Goal: Find specific page/section: Find specific page/section

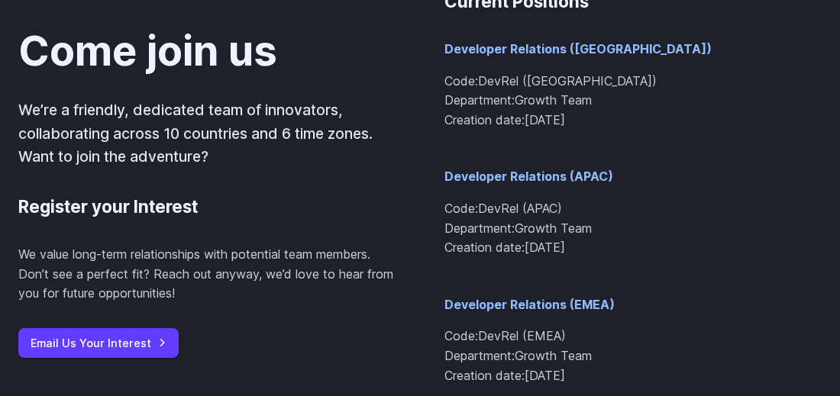
scroll to position [1709, 0]
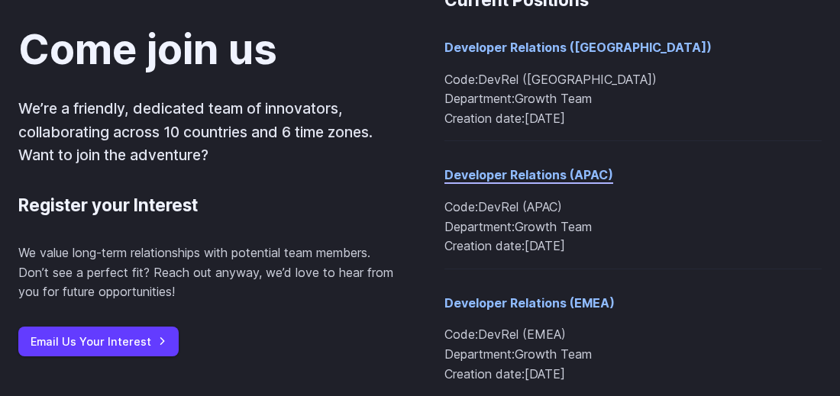
click at [512, 179] on link "Developer Relations (APAC)" at bounding box center [528, 174] width 169 height 15
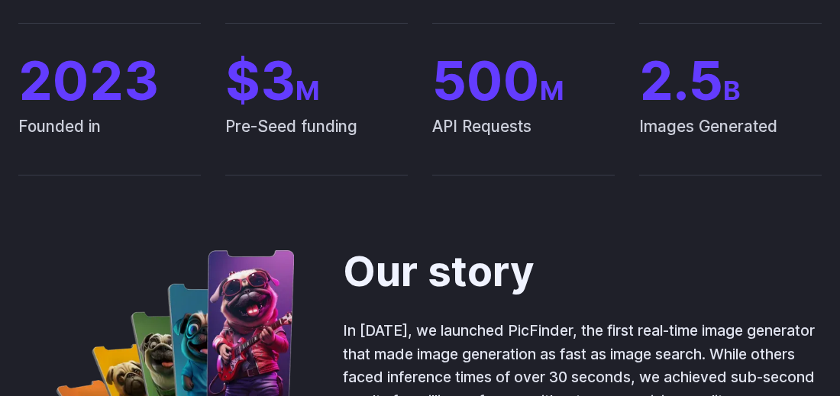
scroll to position [0, 0]
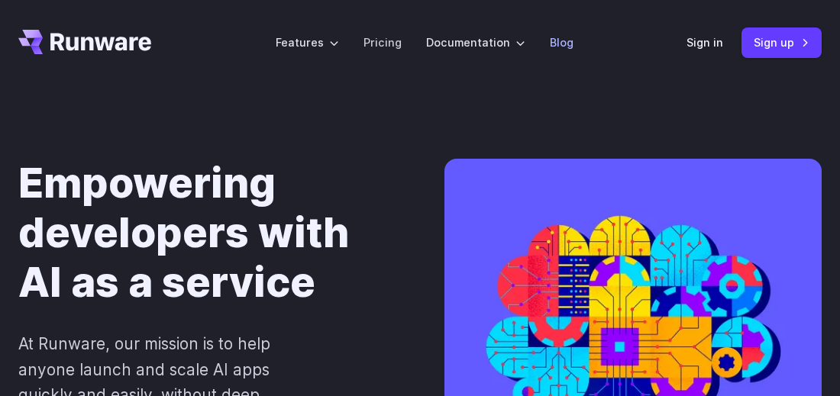
click at [554, 46] on link "Blog" at bounding box center [562, 43] width 24 height 18
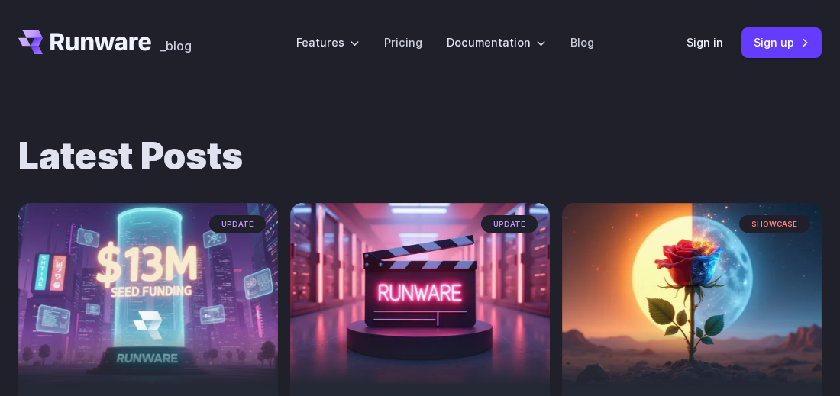
click at [113, 34] on icon "Go to /" at bounding box center [84, 42] width 133 height 24
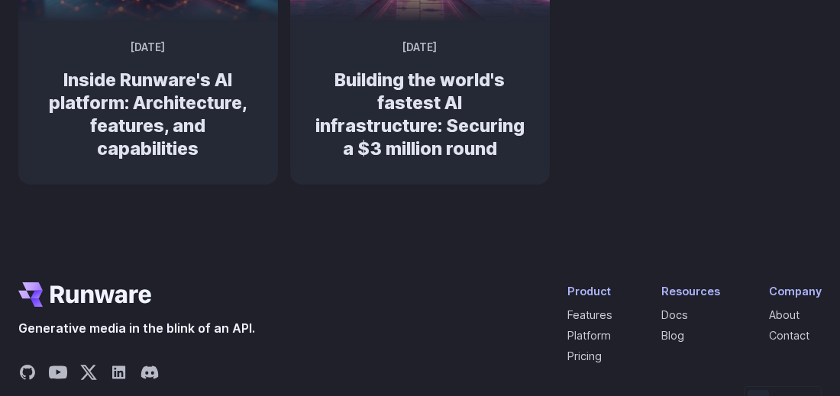
scroll to position [1609, 0]
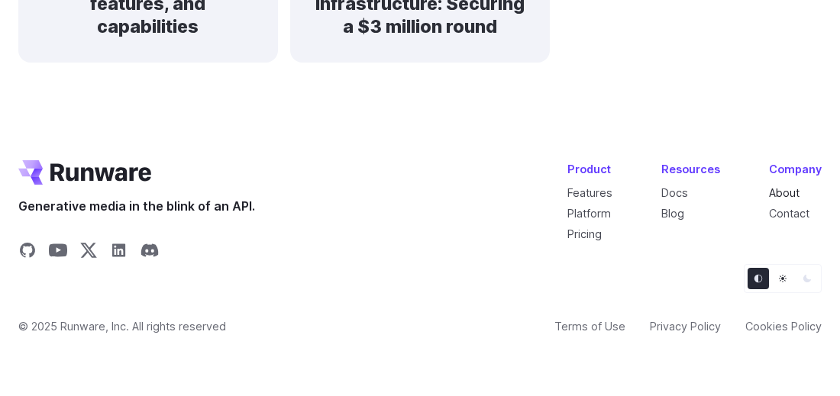
click at [788, 194] on link "About" at bounding box center [784, 192] width 31 height 13
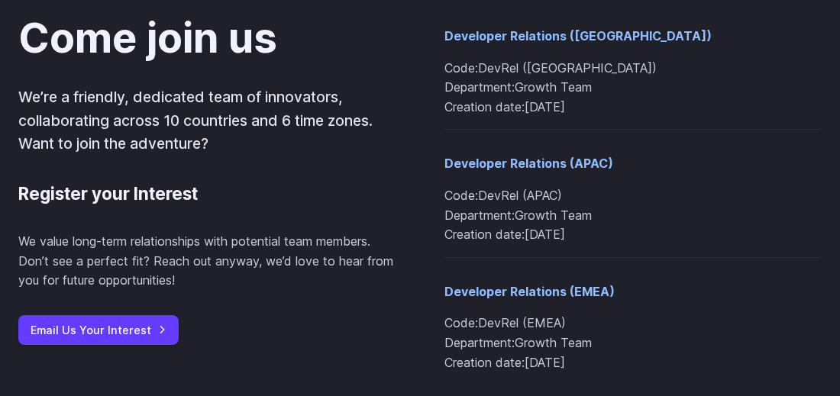
scroll to position [1720, 0]
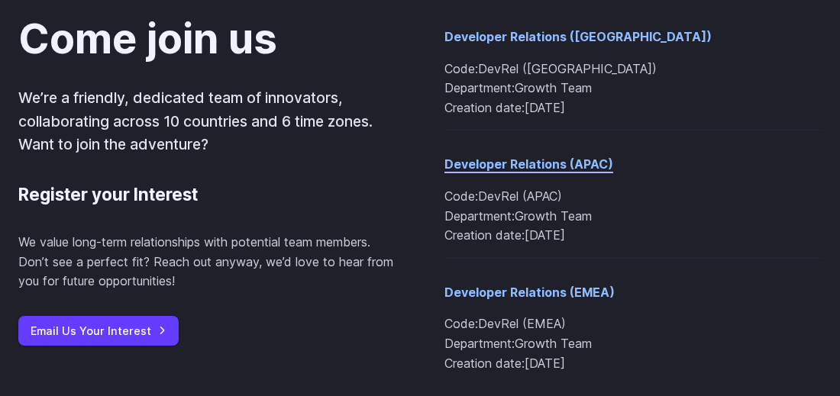
click at [496, 165] on link "Developer Relations (APAC)" at bounding box center [528, 164] width 169 height 15
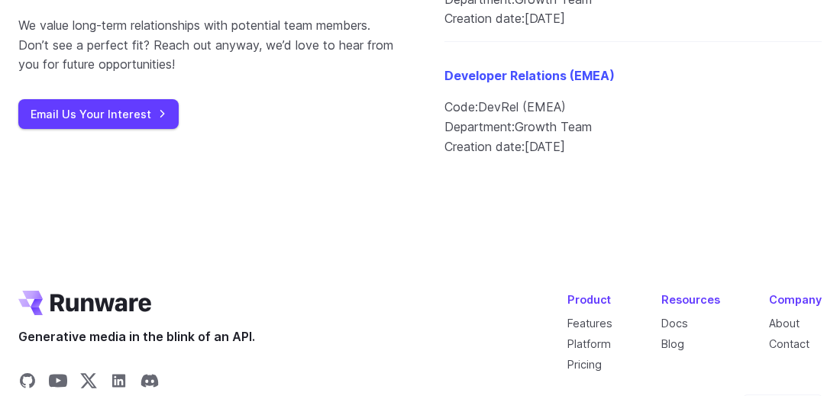
scroll to position [2068, 0]
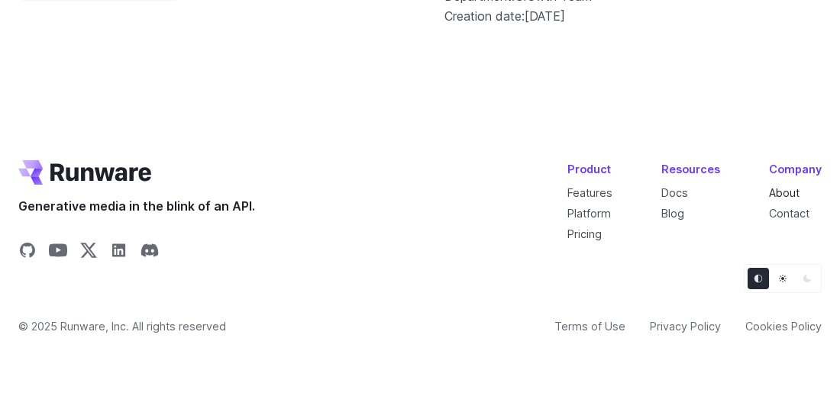
click at [788, 195] on link "About" at bounding box center [784, 192] width 31 height 13
